Goal: Task Accomplishment & Management: Manage account settings

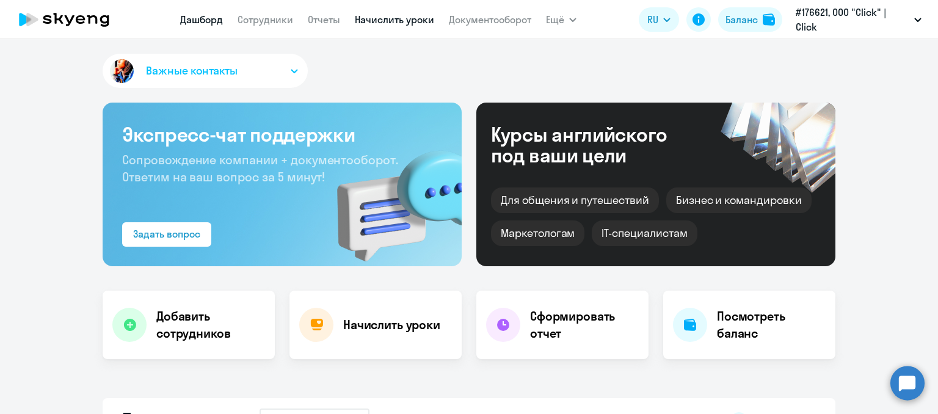
click at [413, 18] on link "Начислить уроки" at bounding box center [394, 19] width 79 height 12
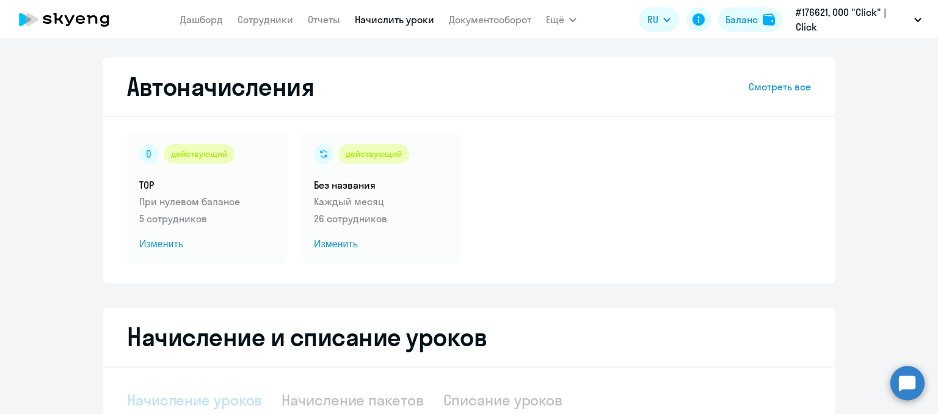
select select "10"
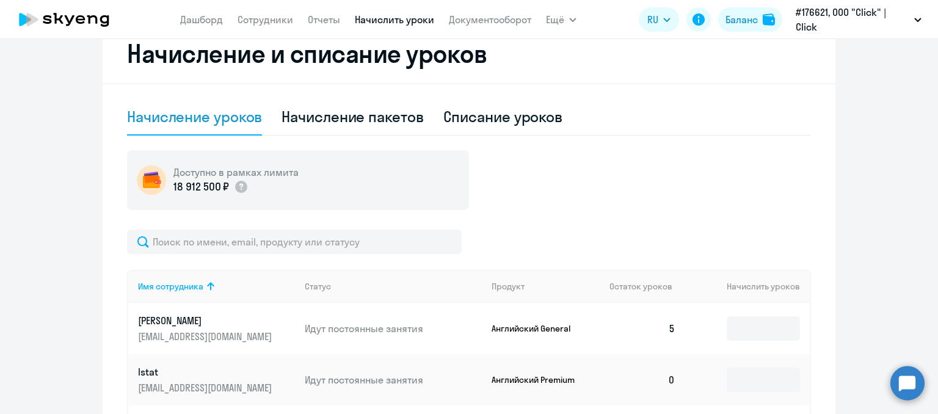
scroll to position [305, 0]
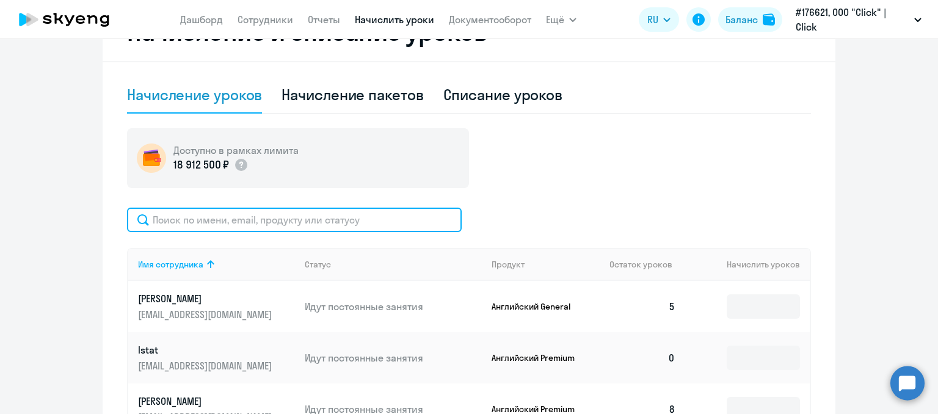
click at [191, 215] on input "text" at bounding box center [294, 220] width 335 height 24
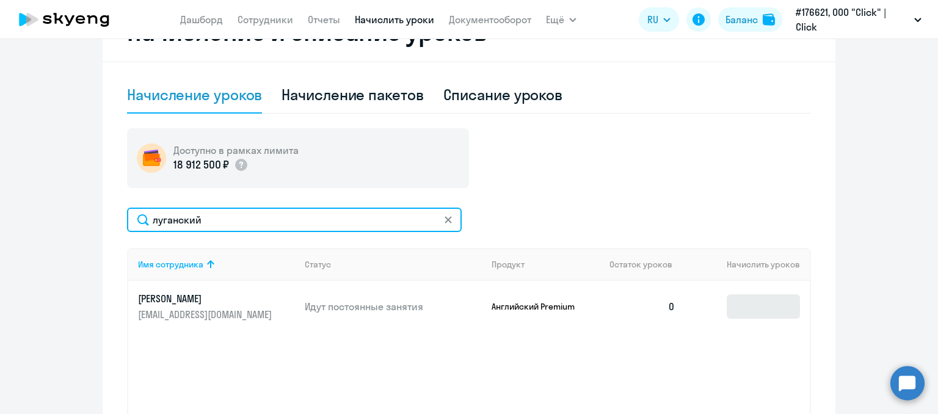
type input "луганский"
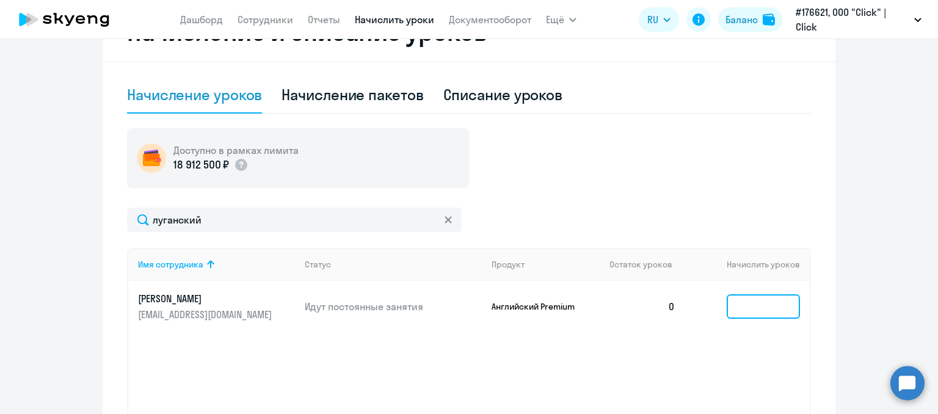
click at [740, 312] on input at bounding box center [763, 306] width 73 height 24
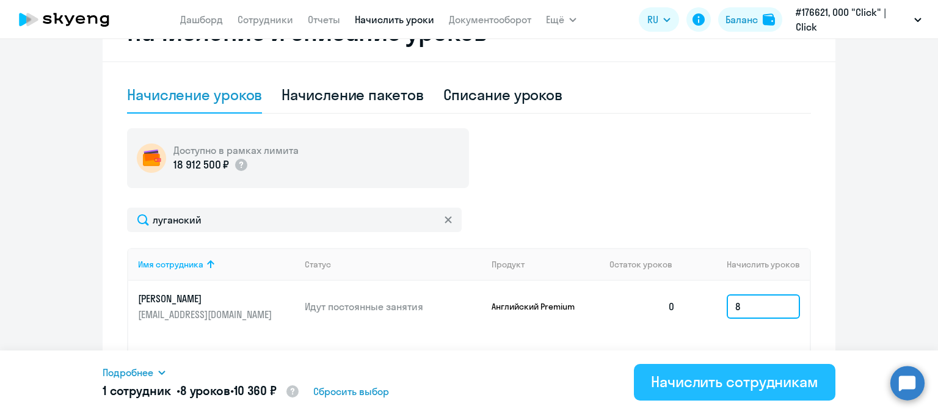
type input "8"
click at [752, 369] on button "Начислить сотрудникам" at bounding box center [735, 382] width 202 height 37
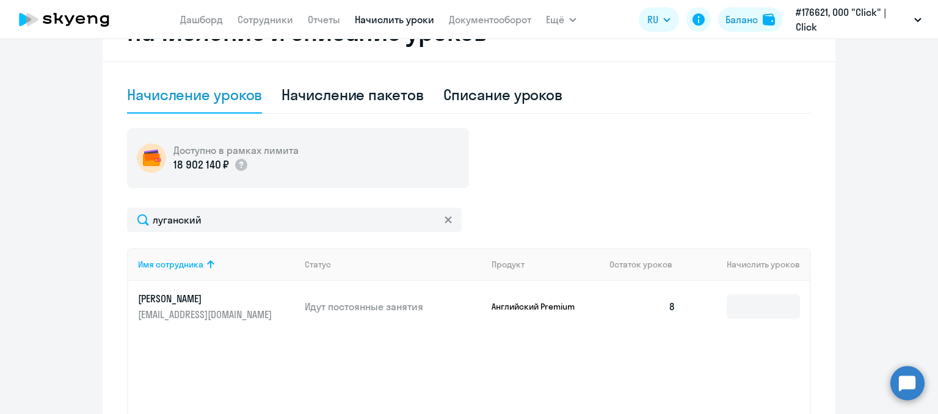
click at [276, 301] on link "[PERSON_NAME] [PERSON_NAME][EMAIL_ADDRESS][DOMAIN_NAME]" at bounding box center [216, 306] width 157 height 29
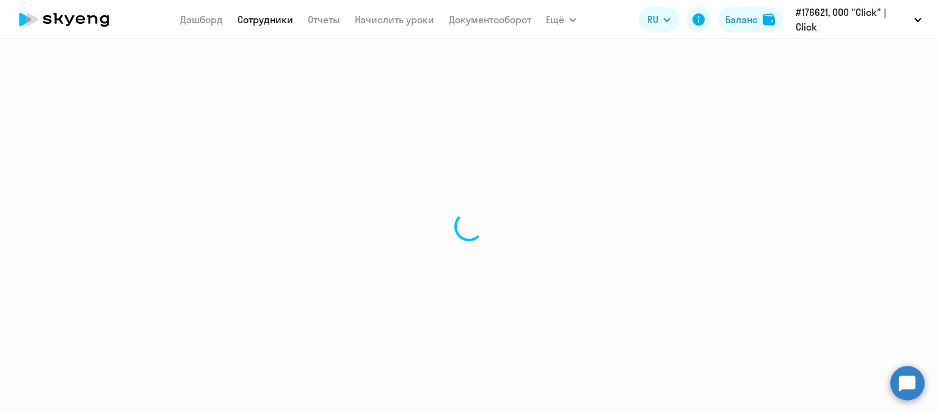
select select "english"
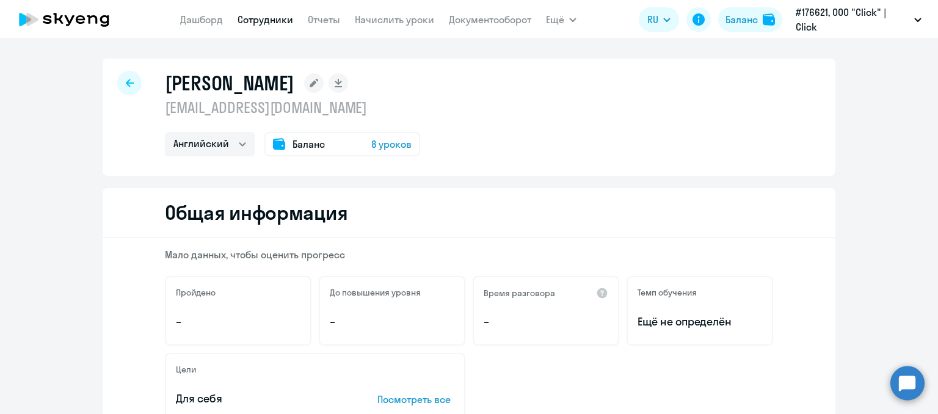
click at [122, 76] on div at bounding box center [129, 83] width 24 height 24
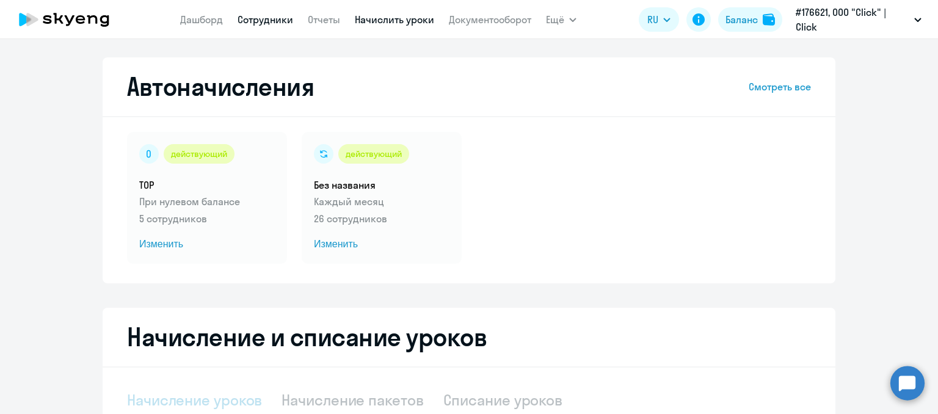
select select "10"
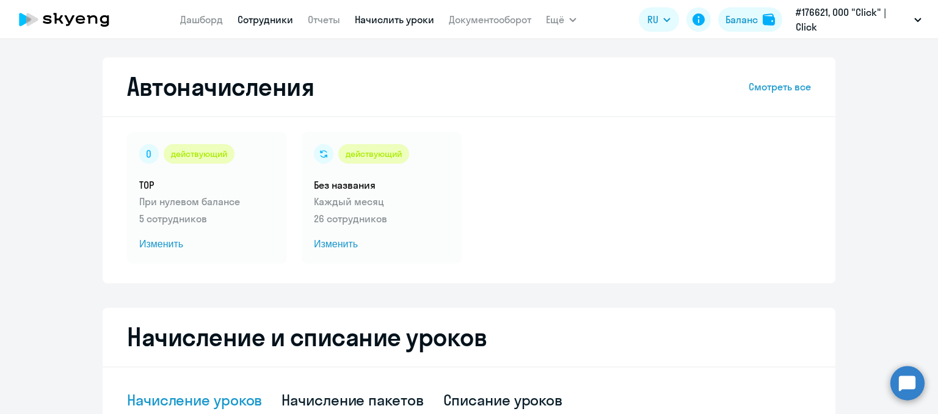
click at [278, 20] on link "Сотрудники" at bounding box center [266, 19] width 56 height 12
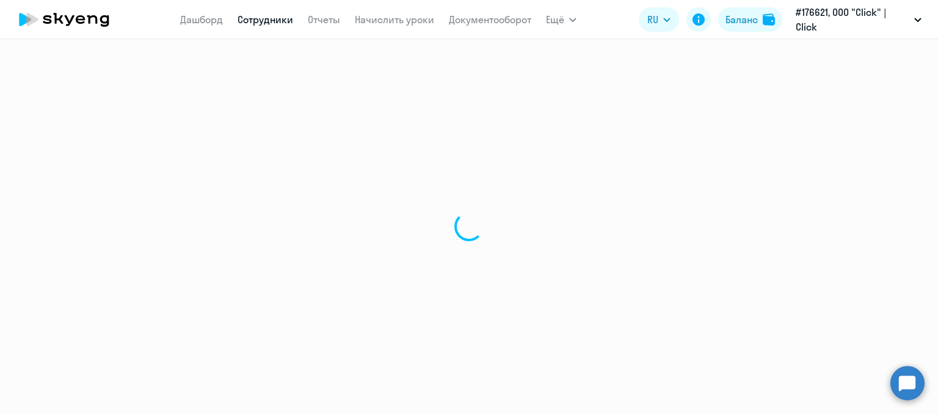
click at [278, 20] on link "Сотрудники" at bounding box center [266, 19] width 56 height 12
click at [258, 24] on link "Сотрудники" at bounding box center [266, 19] width 56 height 12
click at [258, 25] on link "Сотрудники" at bounding box center [266, 19] width 56 height 12
click at [264, 19] on link "Сотрудники" at bounding box center [266, 19] width 56 height 12
click at [274, 23] on link "Сотрудники" at bounding box center [266, 19] width 56 height 12
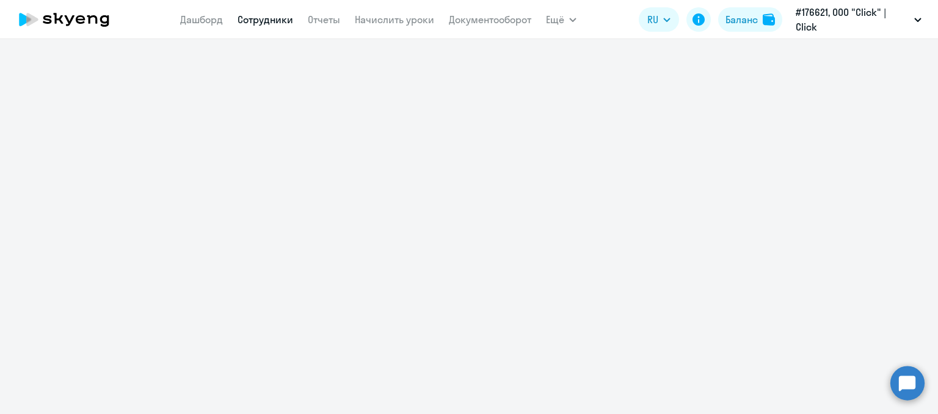
click at [274, 23] on link "Сотрудники" at bounding box center [266, 19] width 56 height 12
click at [390, 18] on link "Начислить уроки" at bounding box center [394, 19] width 79 height 12
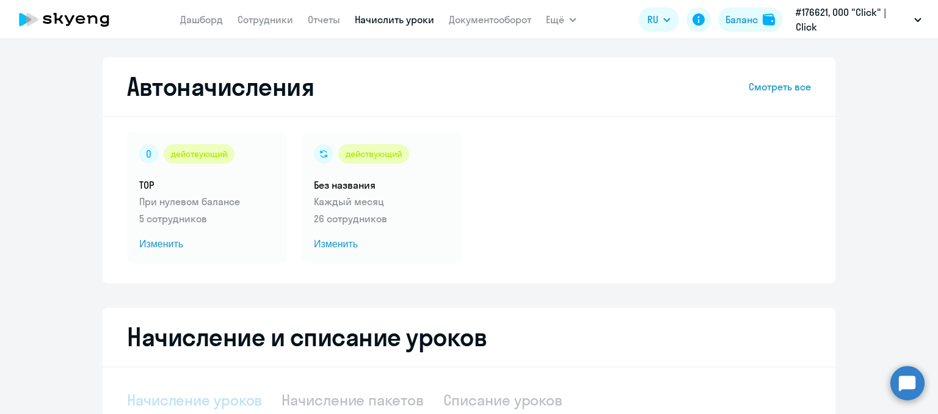
select select "10"
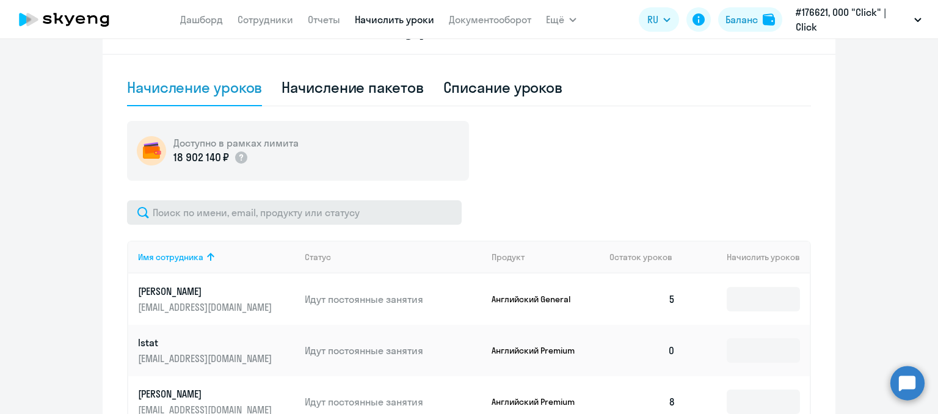
scroll to position [305, 0]
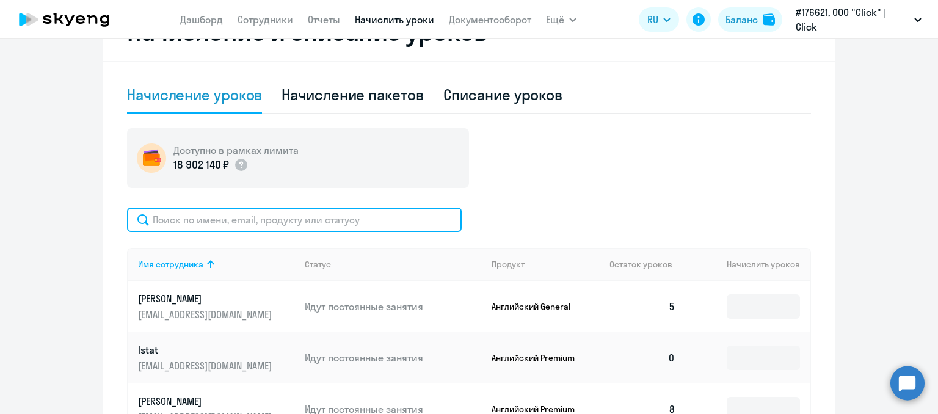
click at [302, 217] on input "text" at bounding box center [294, 220] width 335 height 24
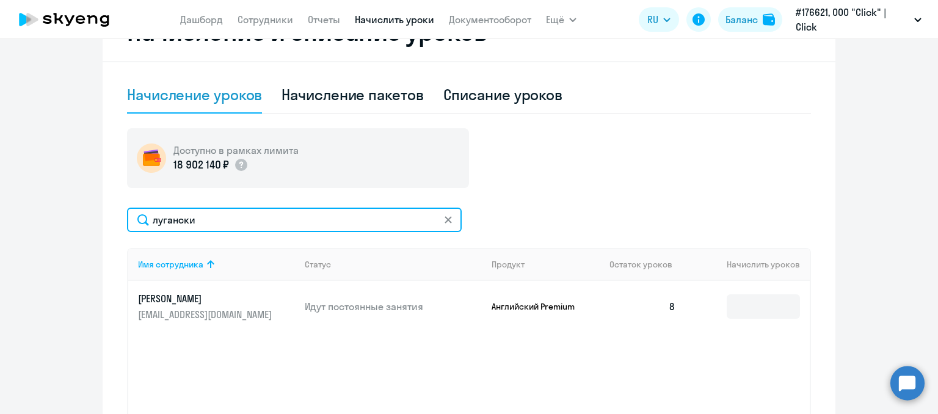
type input "лугански"
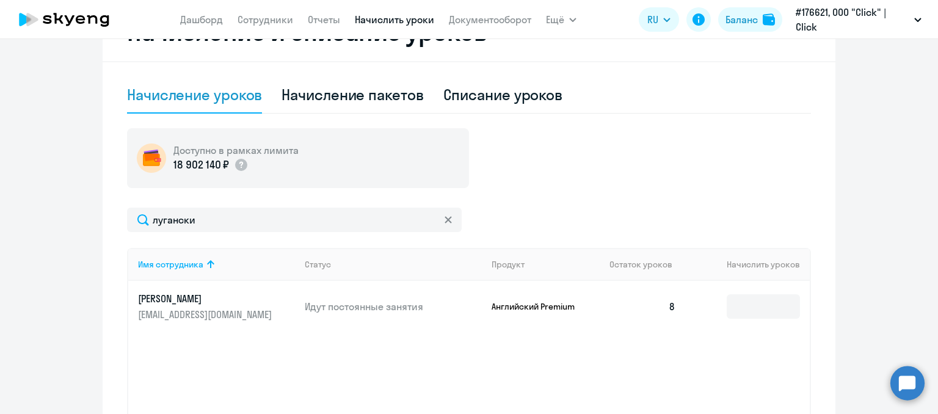
click at [267, 299] on p "[PERSON_NAME]" at bounding box center [206, 298] width 137 height 13
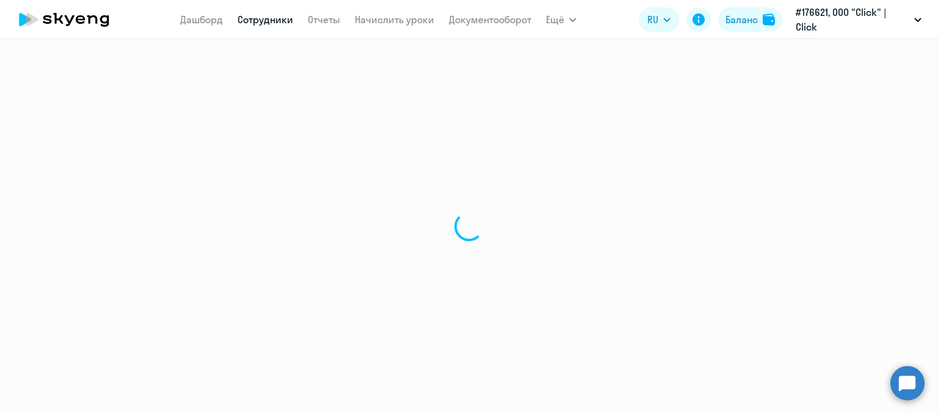
select select "english"
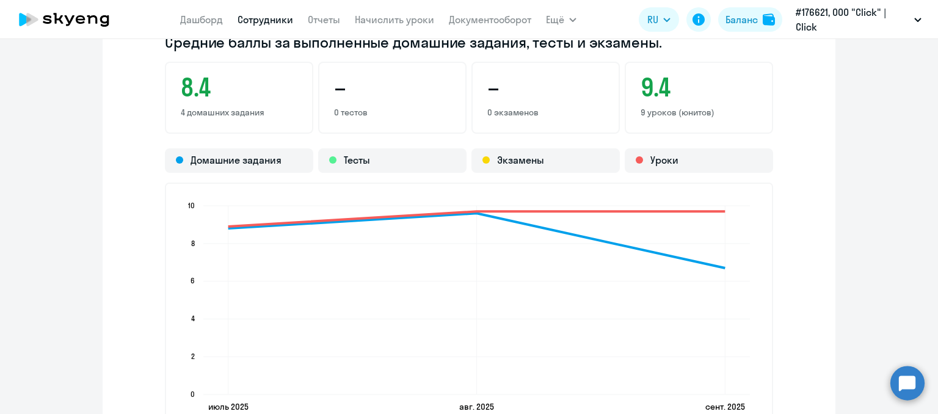
scroll to position [1038, 0]
click at [136, 192] on div "Средние баллы за выполненные домашние задания, тесты и экзамены. 8.4 4 домашних…" at bounding box center [469, 236] width 733 height 429
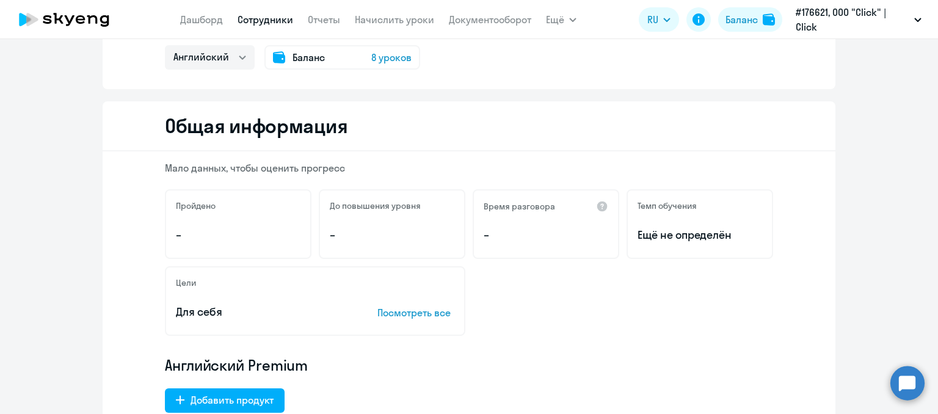
scroll to position [0, 0]
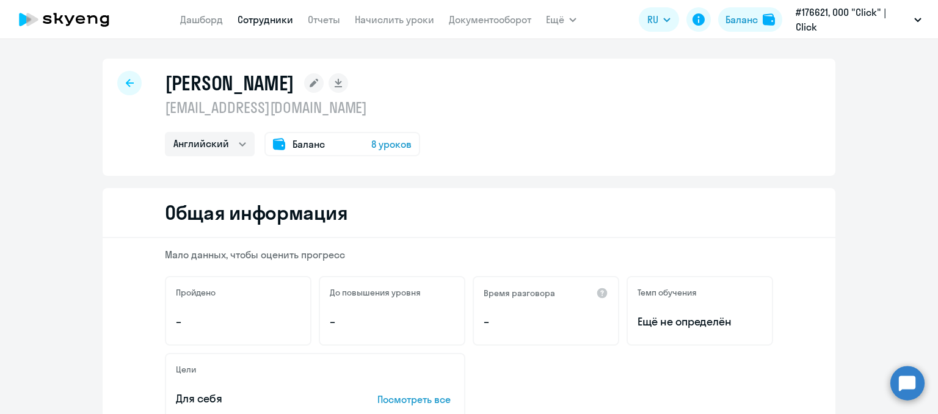
click at [402, 27] on nav "[PERSON_NAME] Отчеты Начислить уроки Документооборот" at bounding box center [355, 19] width 351 height 24
click at [398, 23] on link "Начислить уроки" at bounding box center [394, 19] width 79 height 12
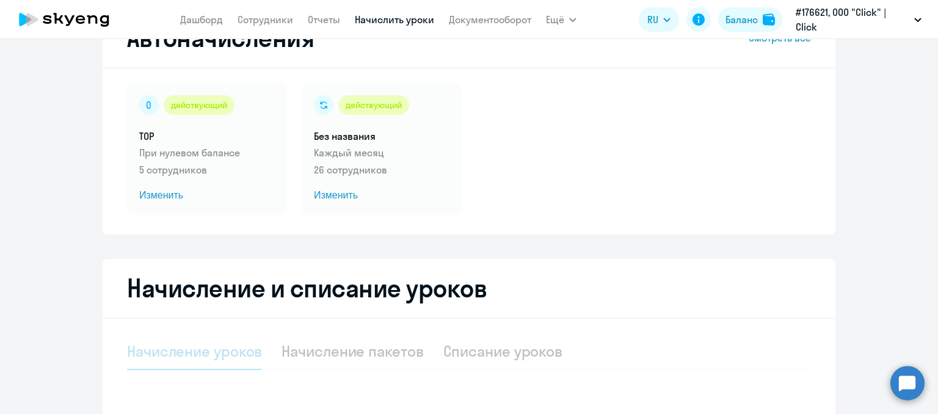
select select "10"
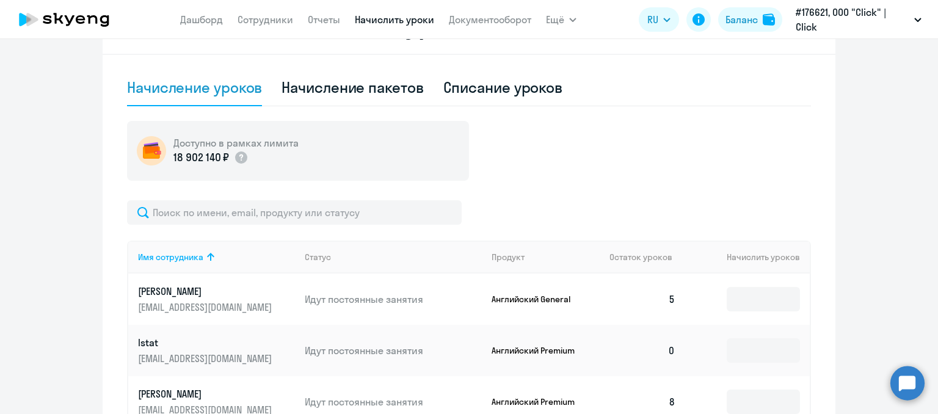
scroll to position [366, 0]
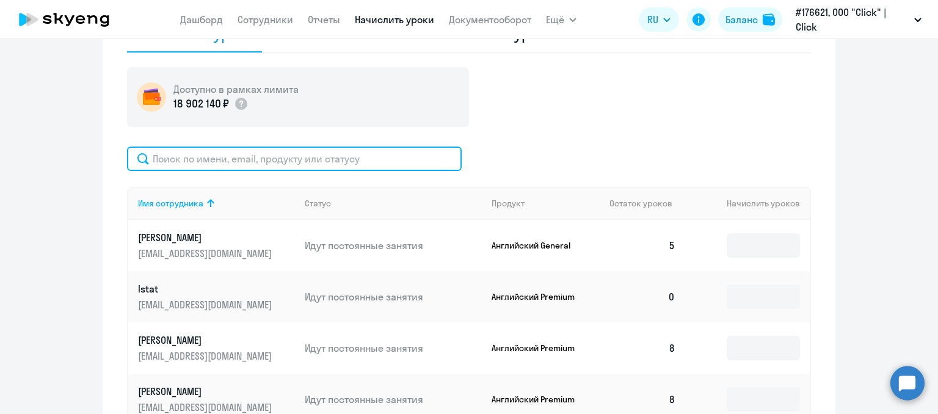
click at [293, 154] on input "text" at bounding box center [294, 159] width 335 height 24
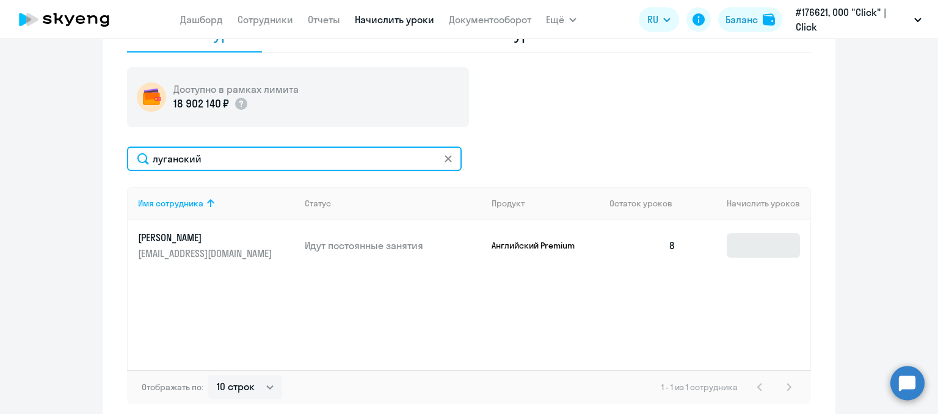
type input "луганский"
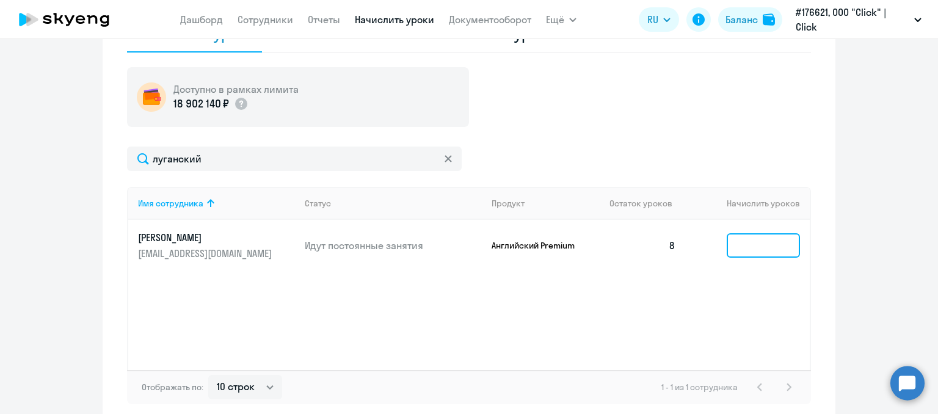
click at [769, 243] on input at bounding box center [763, 245] width 73 height 24
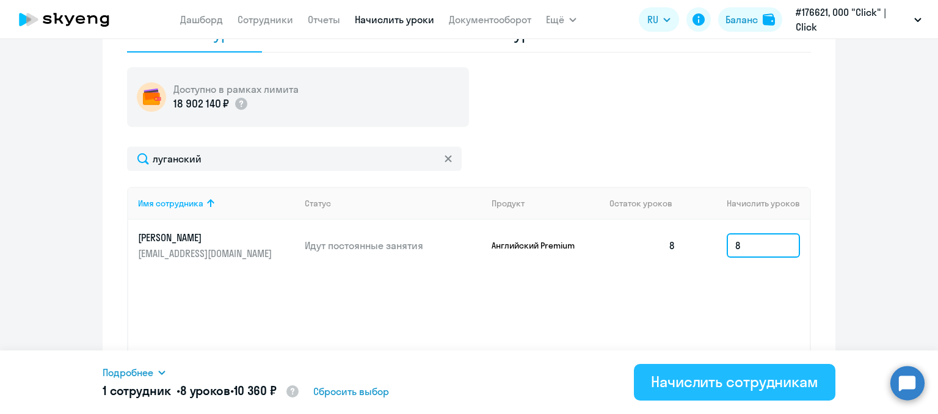
type input "8"
click at [747, 370] on button "Начислить сотрудникам" at bounding box center [735, 382] width 202 height 37
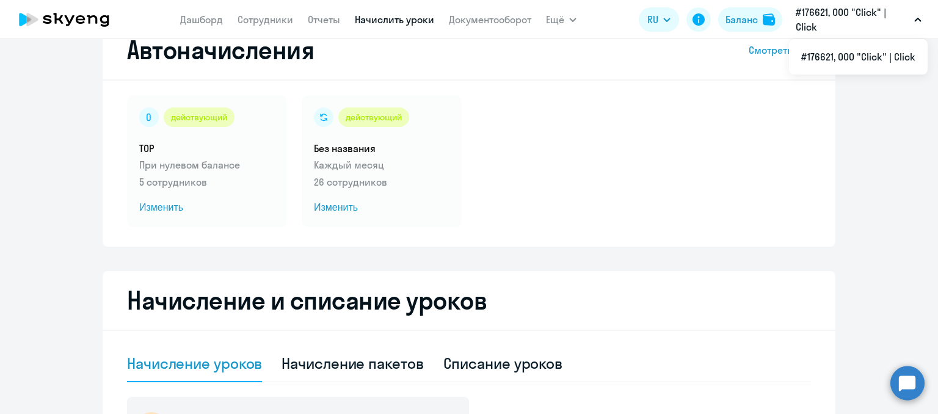
scroll to position [0, 0]
